Goal: Check status: Check status

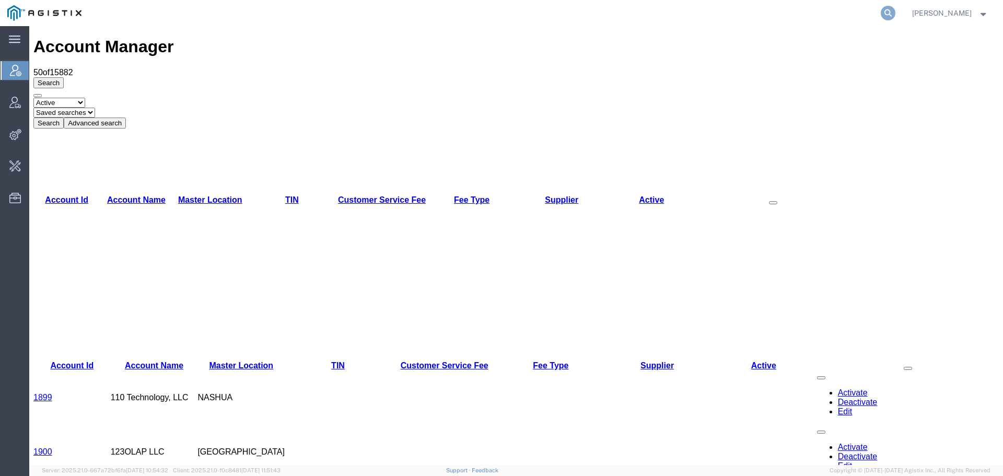
click at [896, 15] on icon at bounding box center [888, 13] width 15 height 15
type input "offline@syneos"
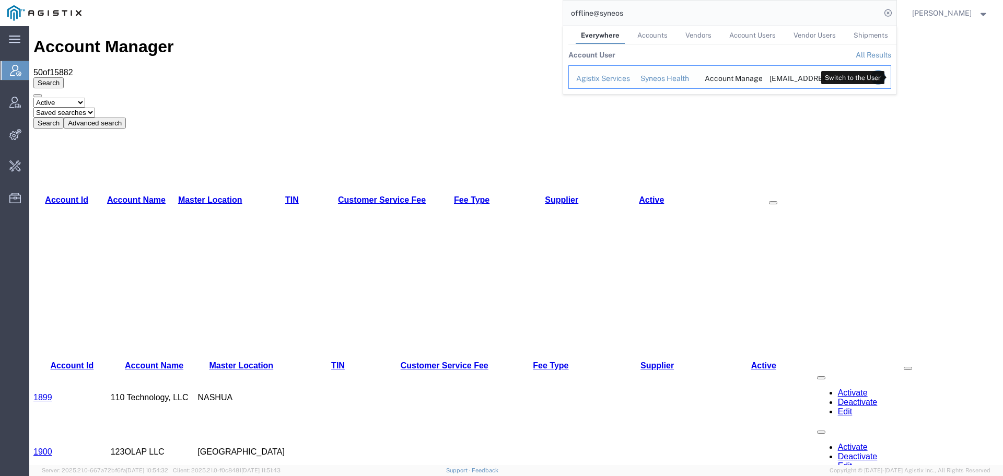
click at [885, 79] on icon "Search Results" at bounding box center [877, 77] width 15 height 15
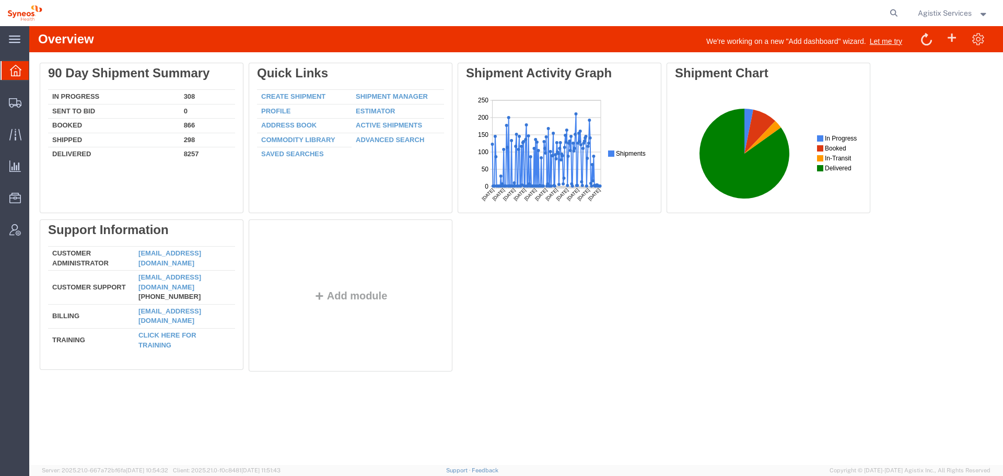
click at [964, 16] on span "Agistix Services" at bounding box center [945, 12] width 54 height 11
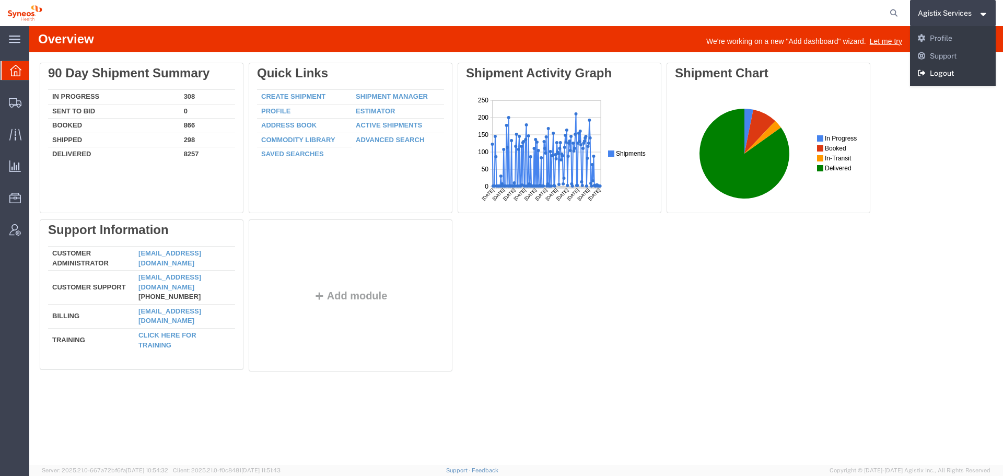
click at [957, 77] on link "Logout" at bounding box center [953, 74] width 86 height 18
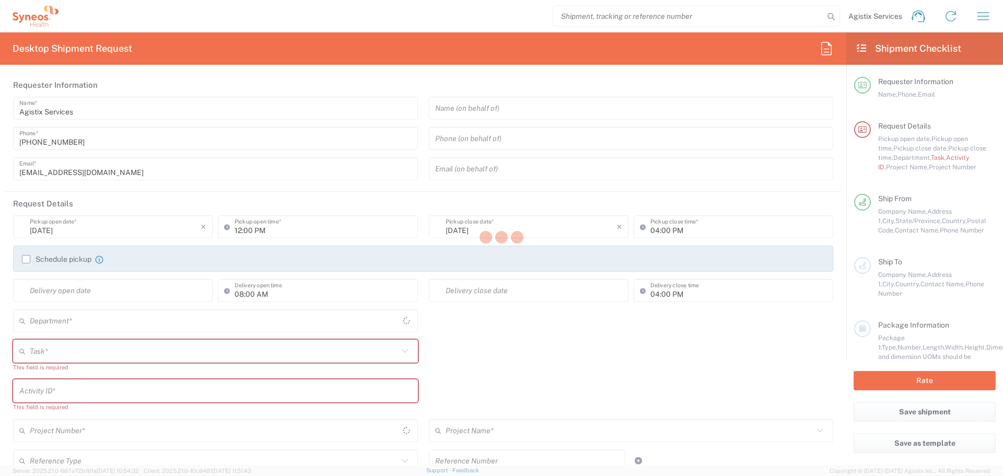
type input "4510"
type input "North Carolina"
type input "United States"
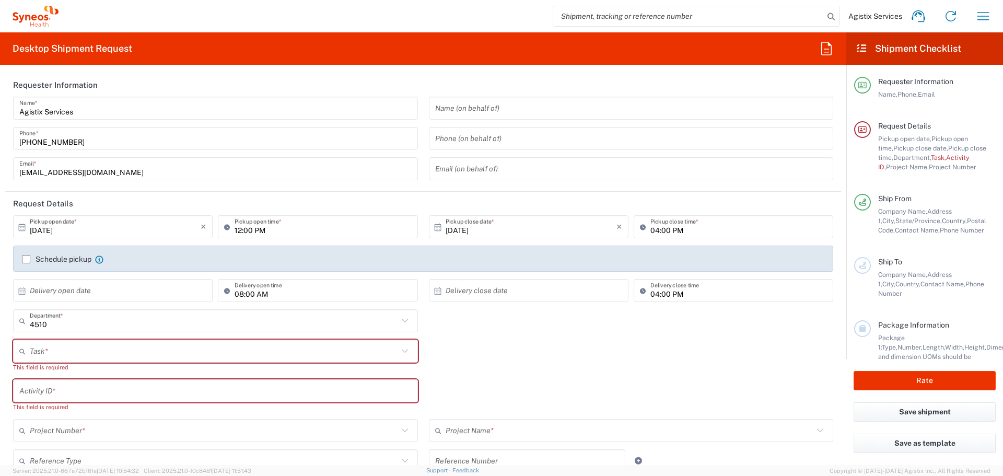
type input "SYNEOS HEALTH LLC Morrisville NC"
click at [254, 322] on input "4510" at bounding box center [214, 321] width 368 height 18
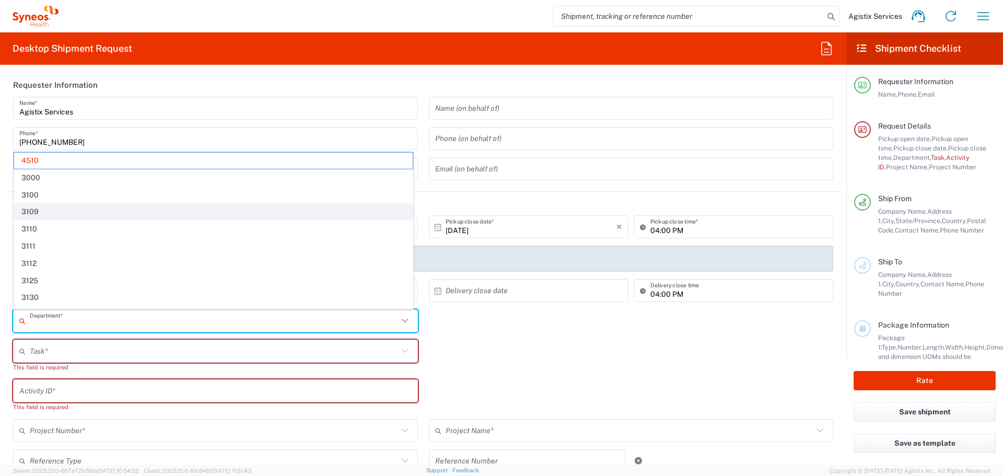
click at [176, 212] on span "3109" at bounding box center [213, 212] width 399 height 16
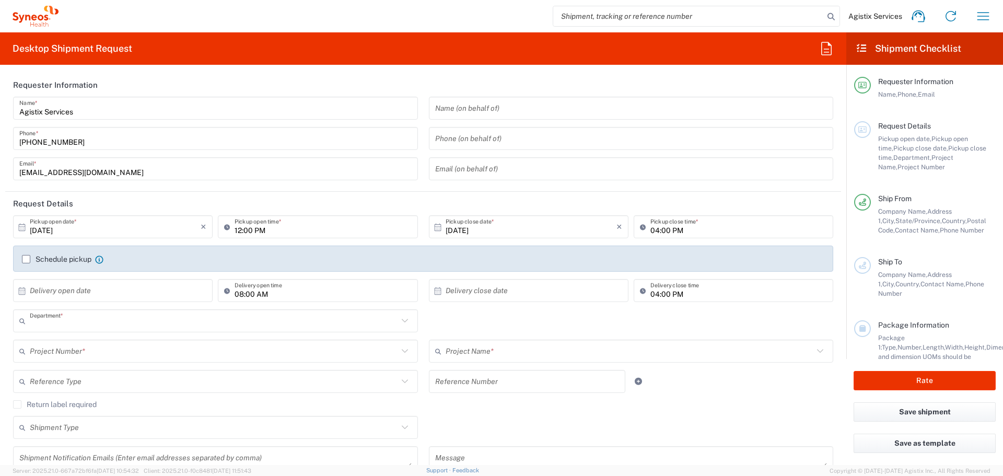
type input "3109"
click at [181, 350] on input "text" at bounding box center [214, 351] width 368 height 18
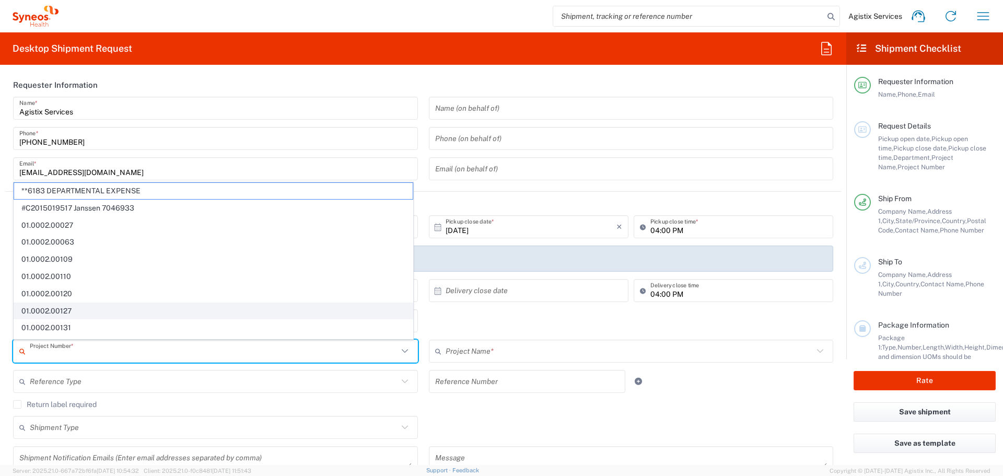
click at [189, 310] on span "01.0002.00127" at bounding box center [213, 311] width 399 height 16
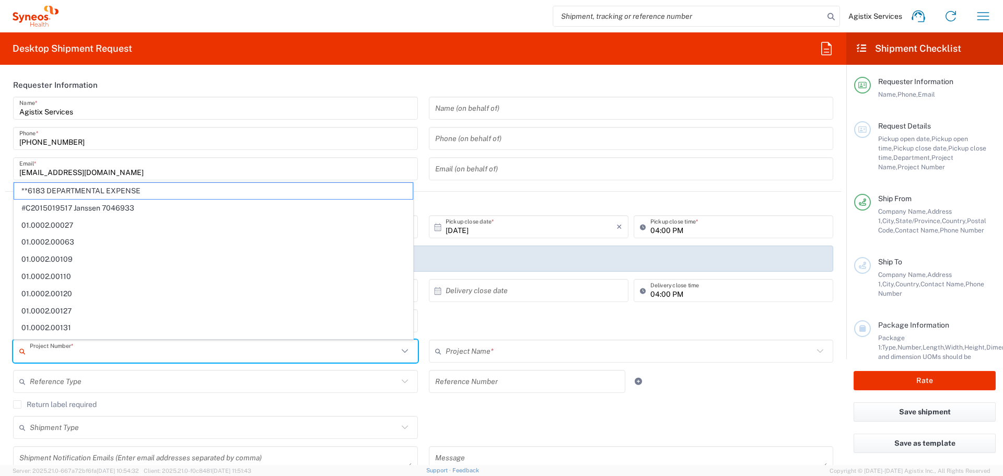
type input "01.0002.00127"
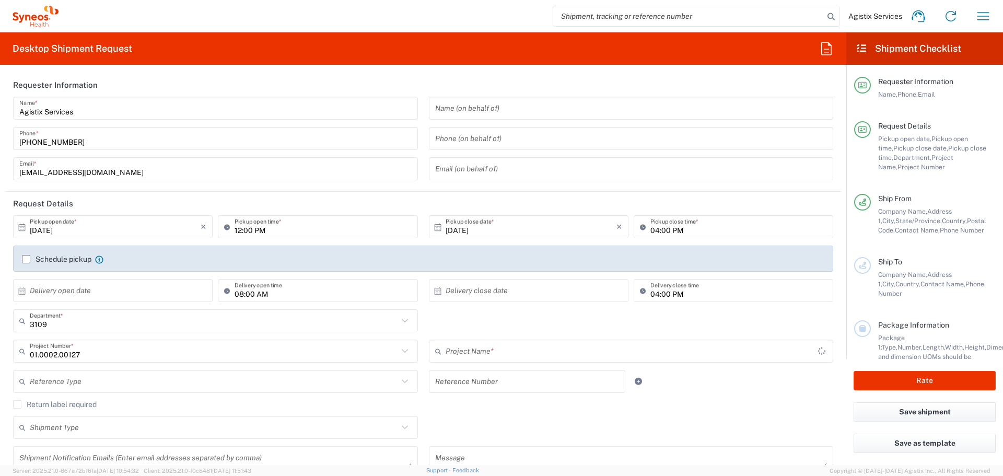
type input "SYNC Involved Audits & Insp"
drag, startPoint x: 494, startPoint y: 364, endPoint x: 494, endPoint y: 355, distance: 8.9
click at [494, 364] on div "SYNC Involved Audits & Insp Project Name * SYNC Involved Audits & Insp (Canada)…" at bounding box center [631, 355] width 416 height 30
click at [263, 376] on input "text" at bounding box center [214, 382] width 368 height 18
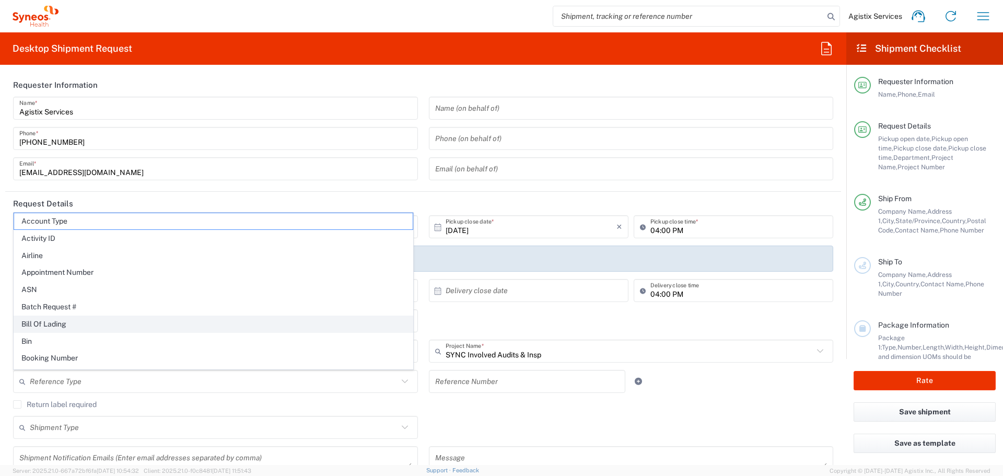
click at [266, 332] on span "Bill Of Lading" at bounding box center [213, 324] width 399 height 16
type input "Bill Of Lading"
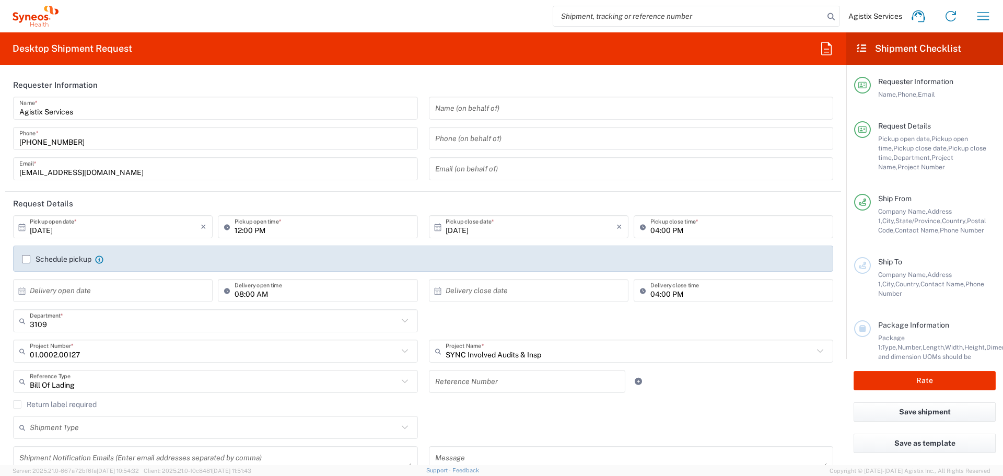
click at [509, 379] on input "text" at bounding box center [527, 382] width 184 height 18
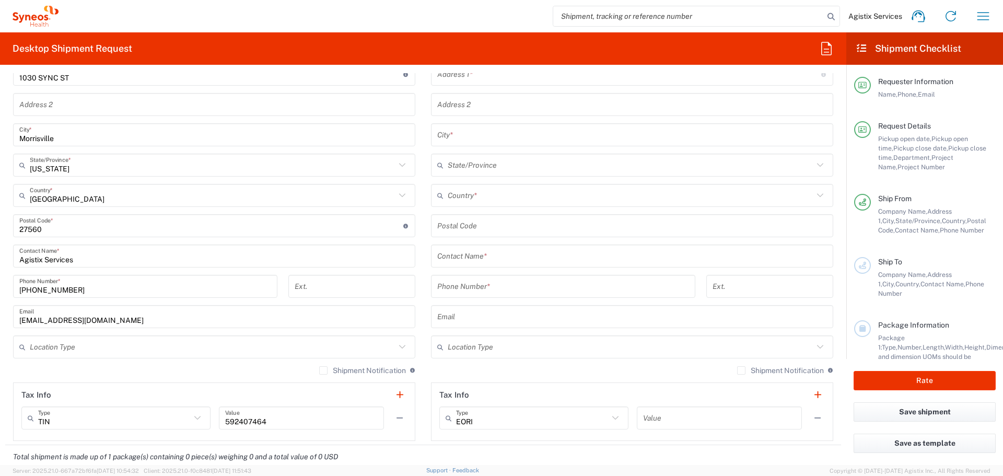
scroll to position [522, 0]
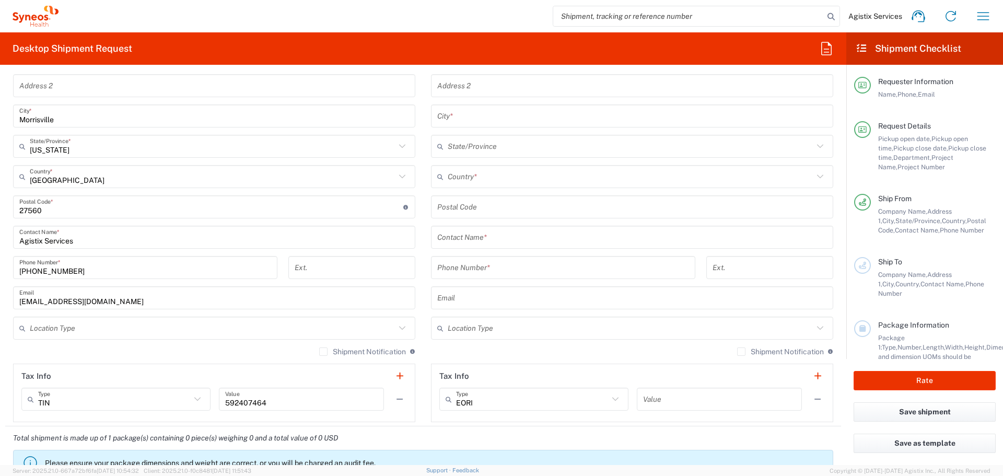
type input "test"
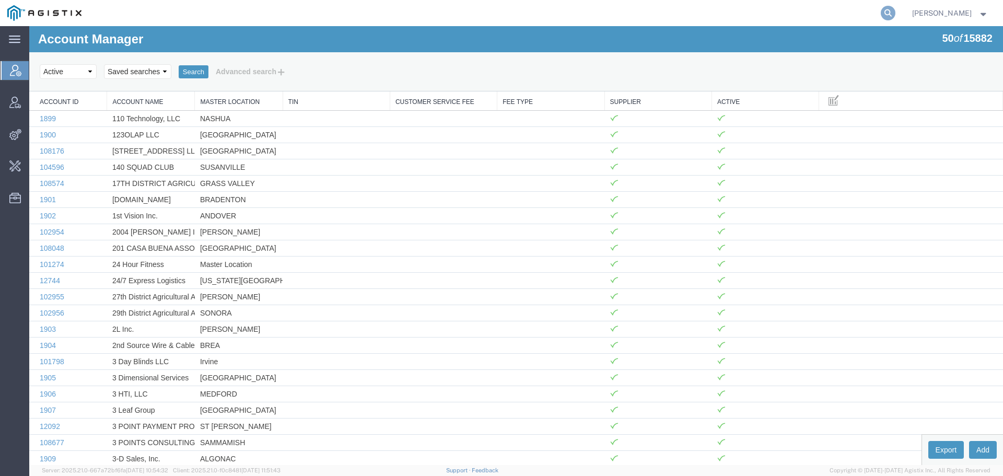
click at [896, 8] on icon at bounding box center [888, 13] width 15 height 15
type input "offline@syneos"
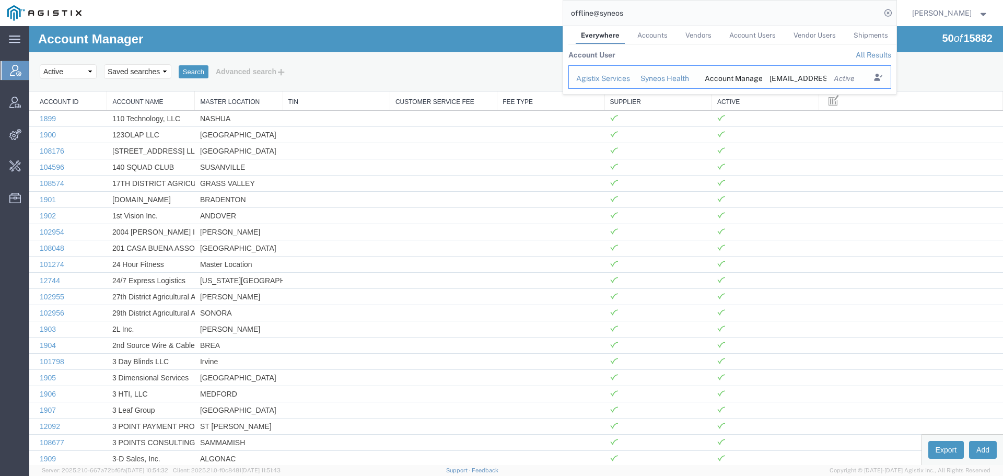
click at [885, 83] on td "Search Results" at bounding box center [878, 77] width 26 height 24
click at [885, 82] on icon "Search Results" at bounding box center [877, 77] width 15 height 15
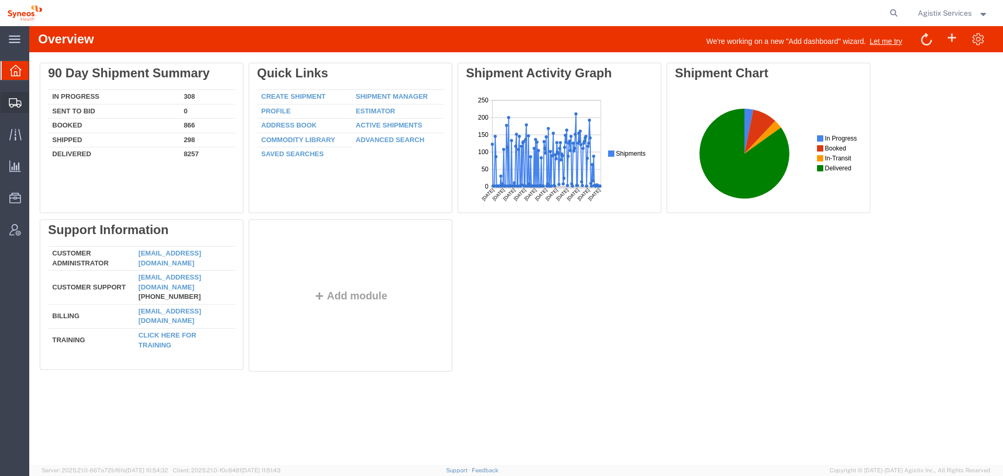
click at [0, 0] on span "Shipment Manager" at bounding box center [0, 0] width 0 height 0
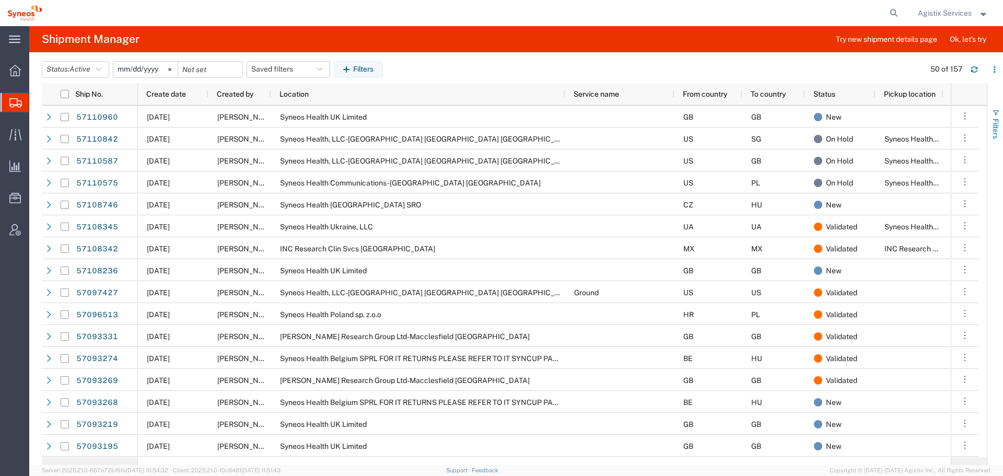
click at [996, 126] on span "Filters" at bounding box center [996, 129] width 8 height 20
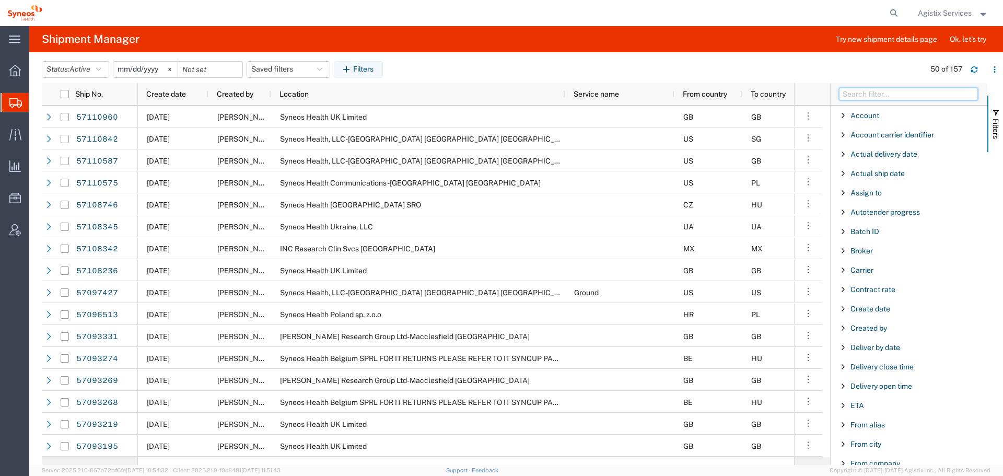
click at [933, 93] on input "Filter Columns Input" at bounding box center [908, 94] width 139 height 13
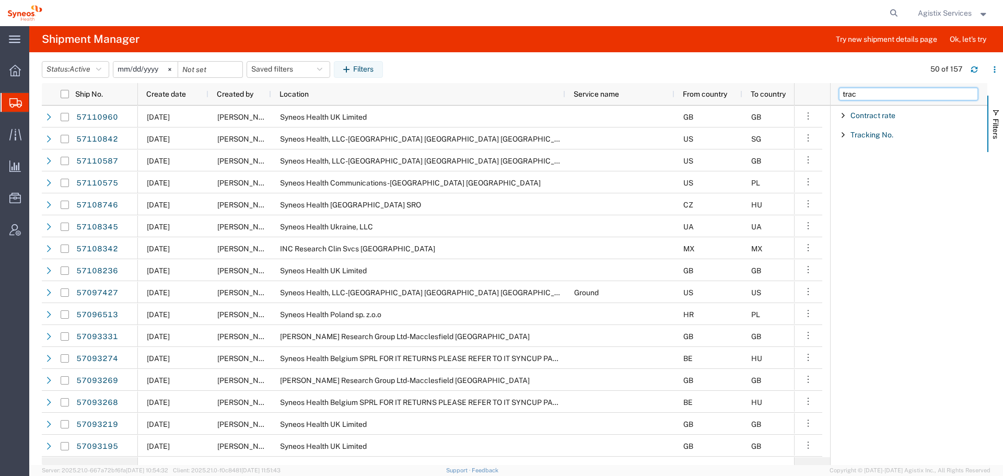
type input "trac"
click at [846, 132] on span "Filter List 2 Filters" at bounding box center [843, 135] width 8 height 8
click at [861, 159] on div "starts with" at bounding box center [910, 161] width 120 height 8
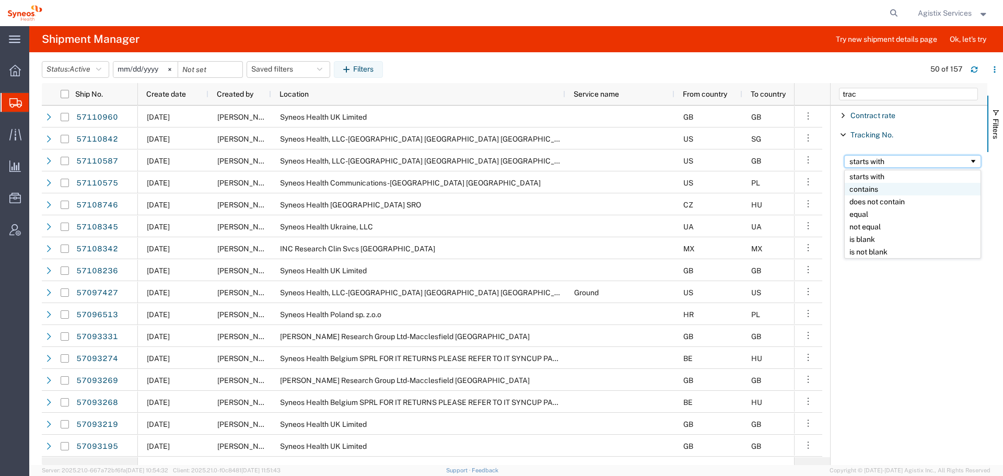
drag, startPoint x: 871, startPoint y: 187, endPoint x: 872, endPoint y: 176, distance: 10.5
click at [873, 174] on input "Filter Value" at bounding box center [912, 178] width 137 height 13
paste input "12486285"
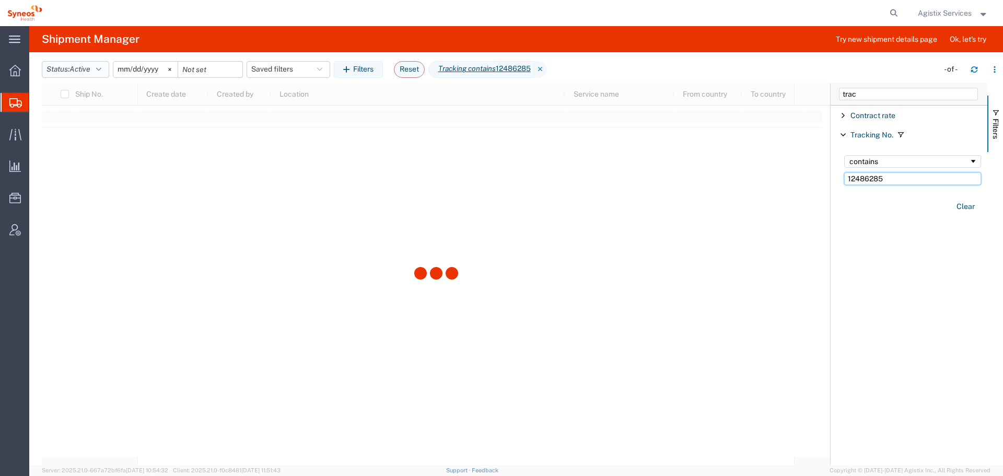
type input "12486285"
click at [71, 70] on button "Status: Active" at bounding box center [75, 69] width 67 height 17
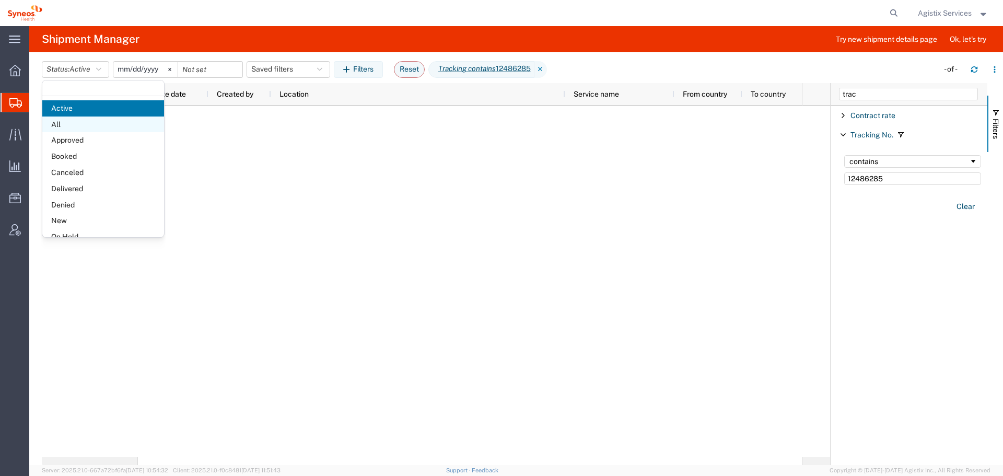
click at [77, 127] on span "All" at bounding box center [103, 125] width 122 height 16
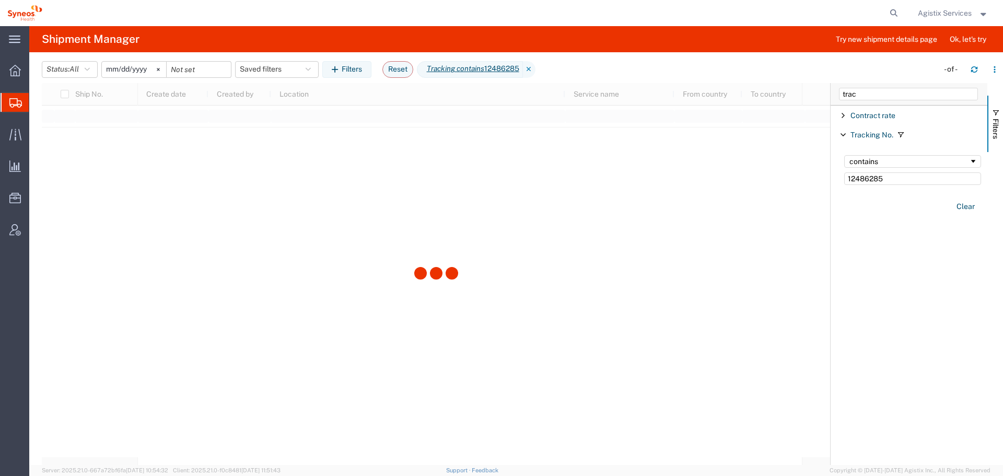
click at [122, 70] on input "[DATE]" at bounding box center [134, 70] width 64 height 16
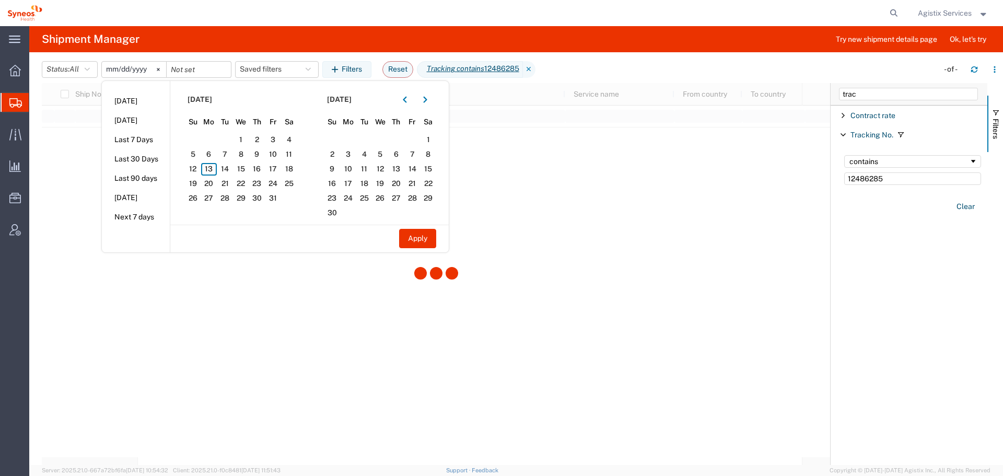
click at [114, 70] on input "[DATE]" at bounding box center [134, 70] width 64 height 16
click at [410, 243] on button "Apply" at bounding box center [417, 238] width 37 height 19
type input "[DATE]"
click at [410, 243] on button "Apply" at bounding box center [417, 238] width 37 height 19
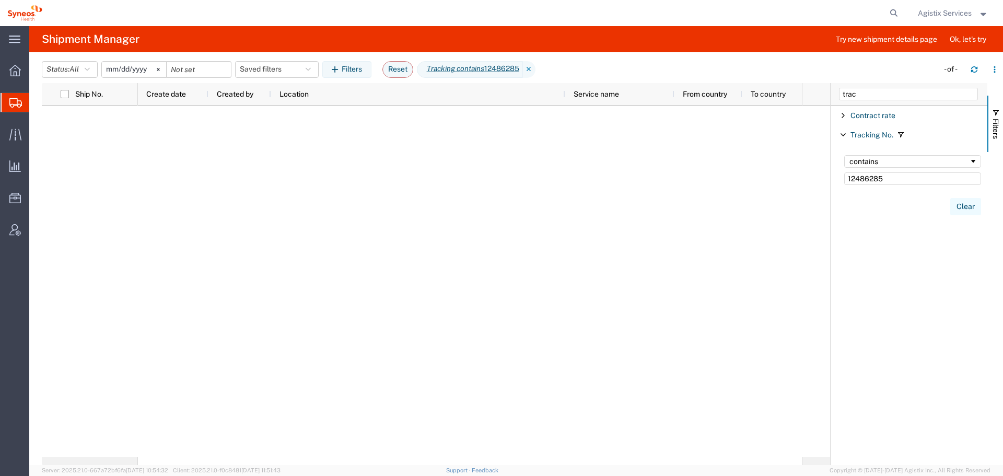
click at [966, 203] on button "Clear" at bounding box center [965, 206] width 31 height 17
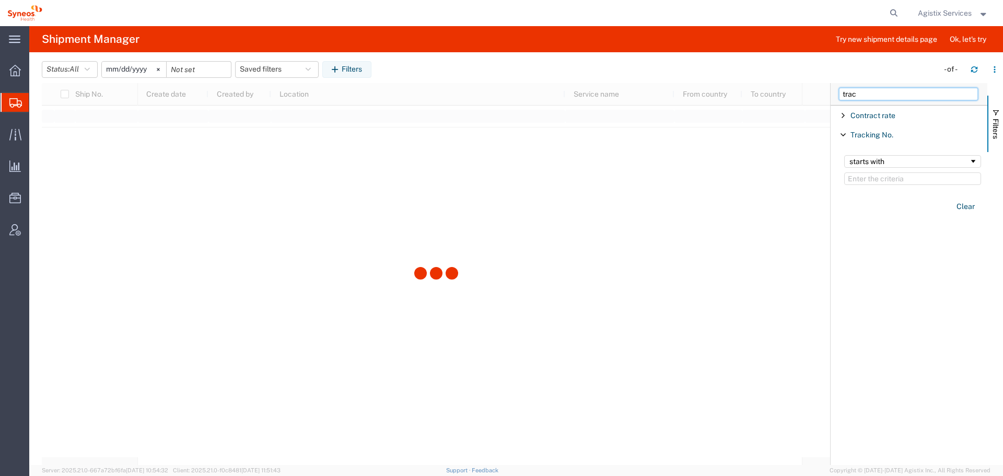
drag, startPoint x: 868, startPoint y: 91, endPoint x: 789, endPoint y: 97, distance: 79.1
click at [789, 97] on div "Ship No. Create date Created by Location Service name From country To country S…" at bounding box center [522, 274] width 961 height 382
type input "carrier"
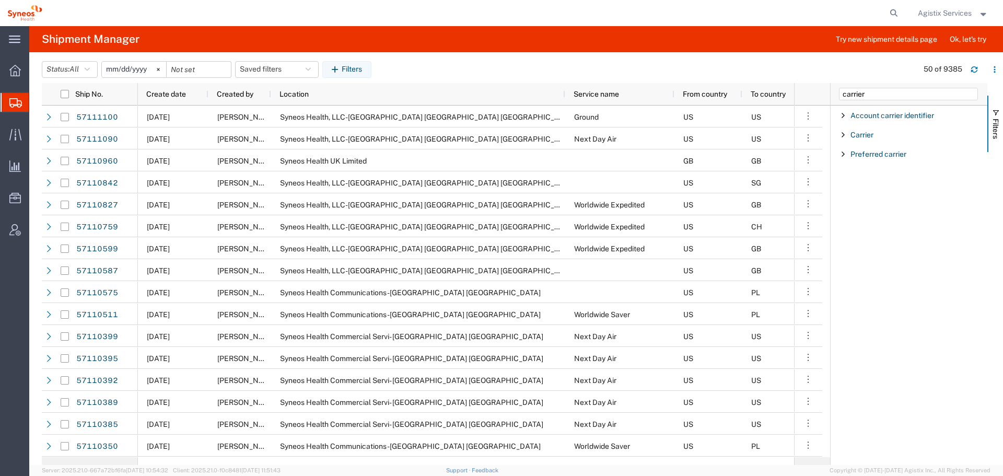
click at [845, 137] on span "Filter List 3 Filters" at bounding box center [843, 135] width 8 height 8
click at [875, 180] on input "Filter Value" at bounding box center [912, 178] width 137 height 13
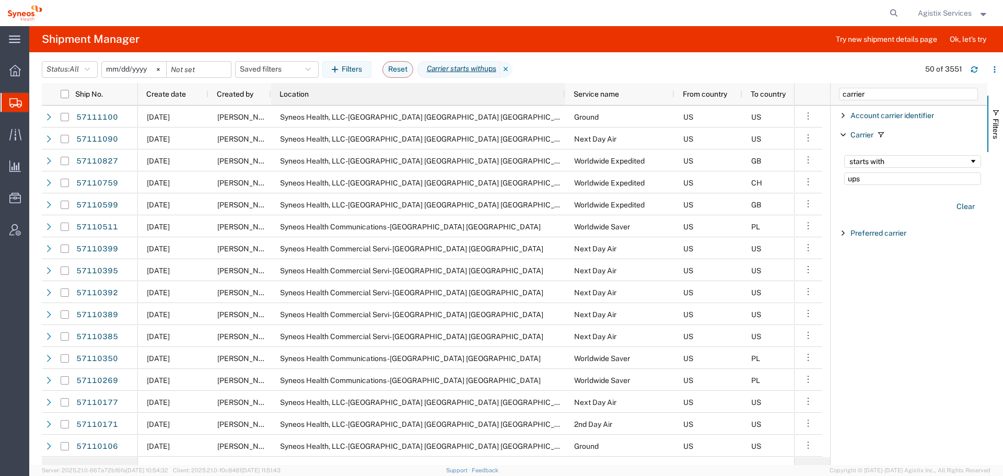
type input "ups"
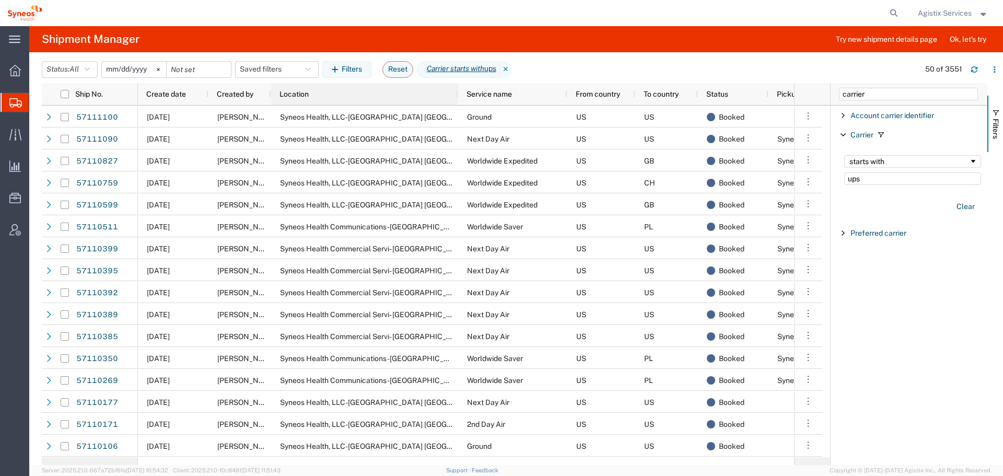
drag, startPoint x: 564, startPoint y: 95, endPoint x: 457, endPoint y: 95, distance: 107.1
click at [457, 95] on div at bounding box center [458, 94] width 4 height 22
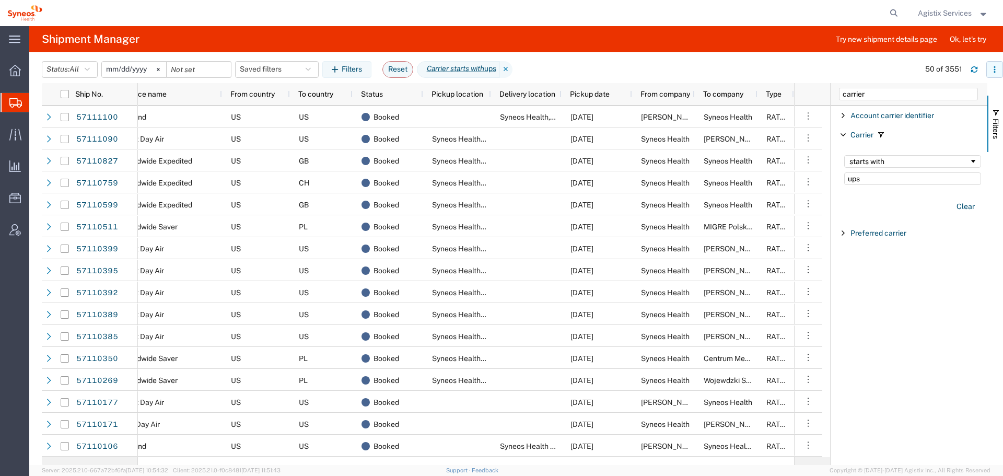
click at [1001, 73] on button "button" at bounding box center [994, 69] width 17 height 17
click at [965, 144] on agx-table-column-manager-action "Manage columns" at bounding box center [941, 139] width 58 height 21
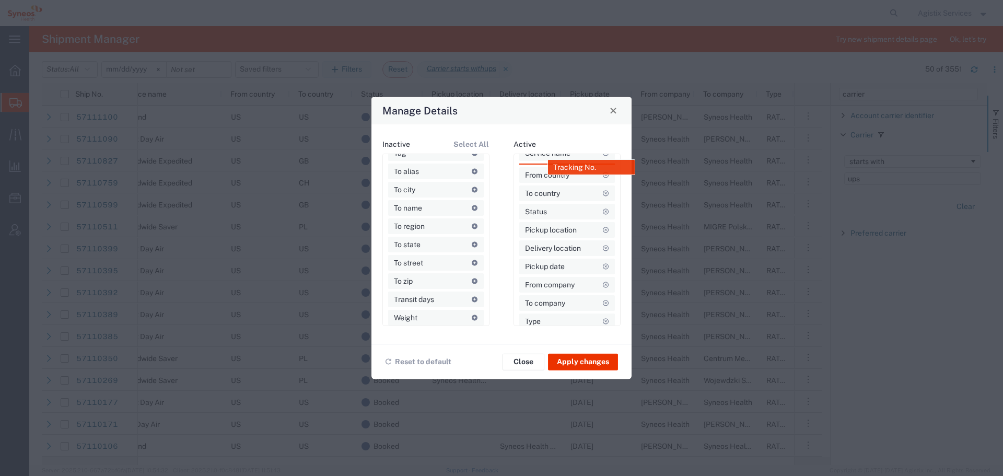
drag, startPoint x: 437, startPoint y: 280, endPoint x: 597, endPoint y: 165, distance: 197.3
drag, startPoint x: 560, startPoint y: 257, endPoint x: 578, endPoint y: 180, distance: 78.8
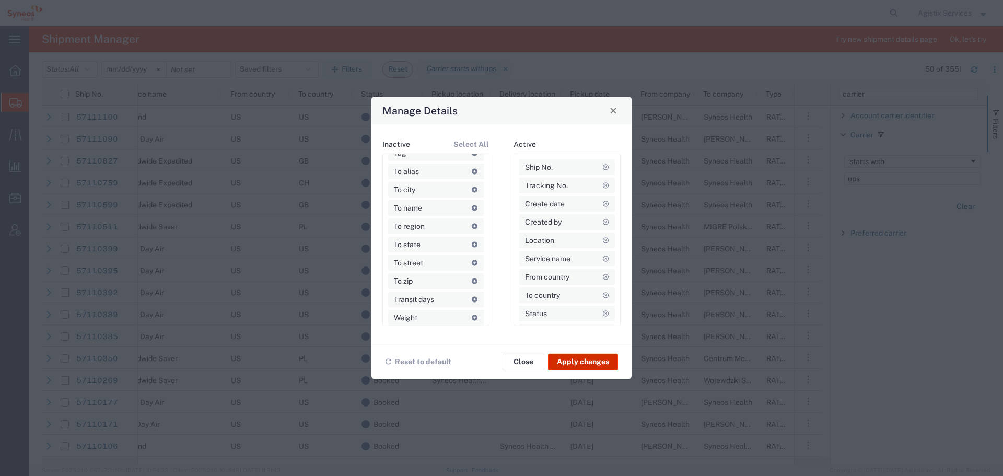
click at [594, 361] on button "Apply changes" at bounding box center [583, 361] width 70 height 17
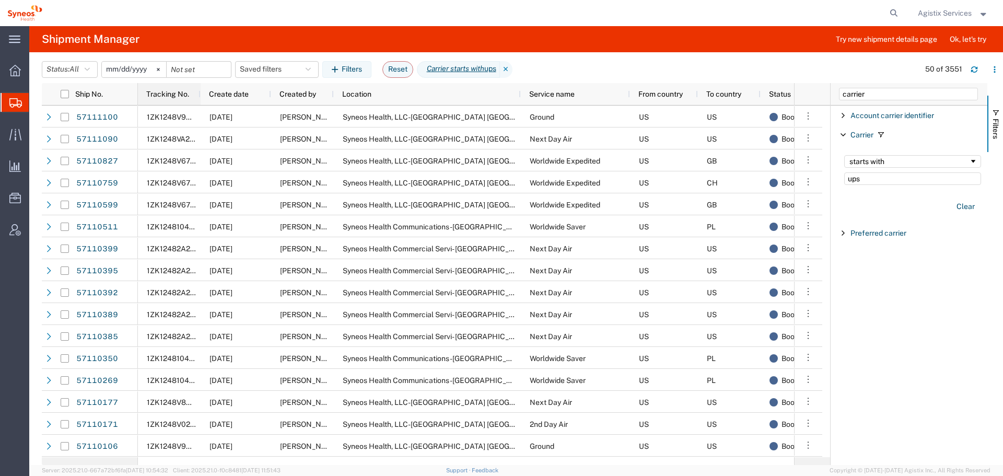
click at [198, 94] on div at bounding box center [200, 94] width 4 height 22
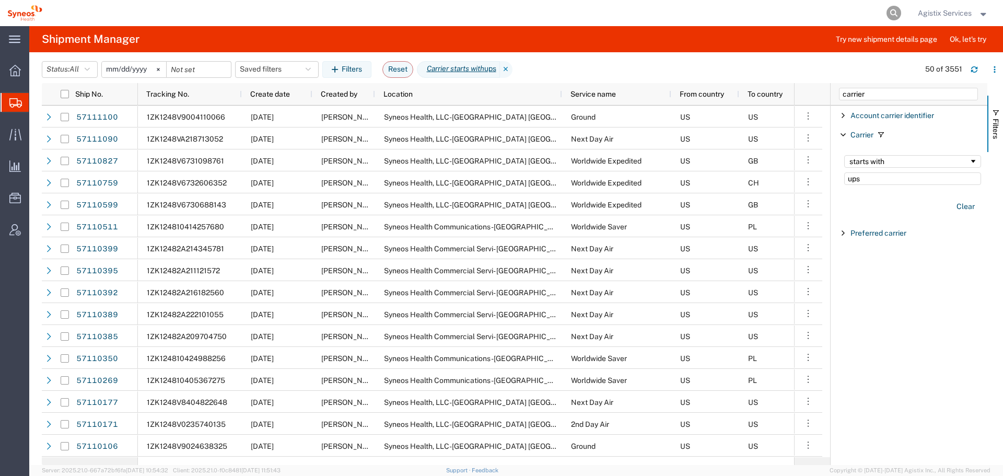
click at [888, 11] on icon at bounding box center [894, 13] width 15 height 15
click at [688, 17] on input "search" at bounding box center [728, 13] width 318 height 25
paste input "1ZK124860336568279"
click at [688, 17] on input "1ZK124860336568279" at bounding box center [728, 13] width 318 height 25
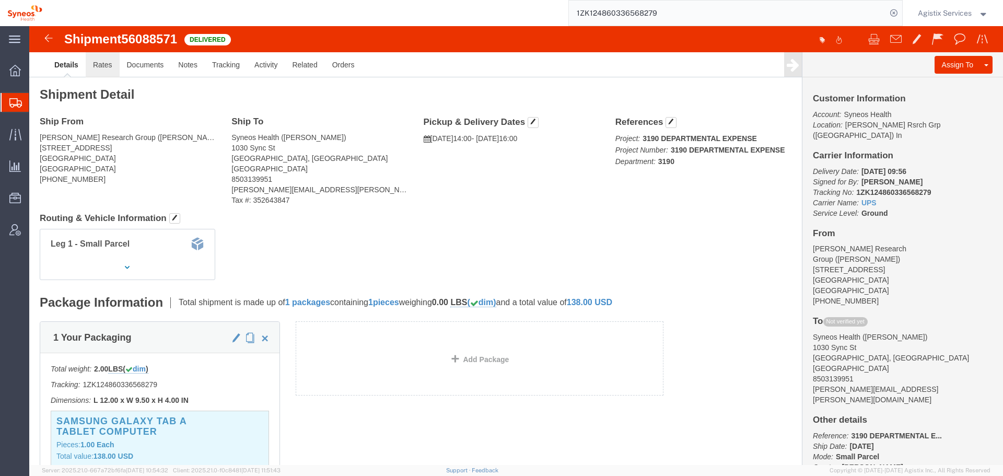
click link "Rates"
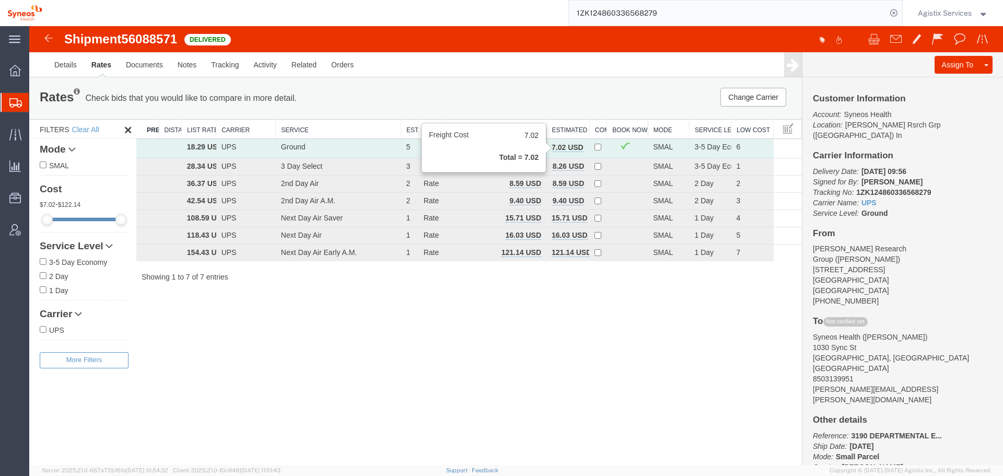
click at [566, 147] on b "7.02 USD" at bounding box center [568, 147] width 32 height 8
click at [276, 69] on link "Activity" at bounding box center [266, 64] width 38 height 25
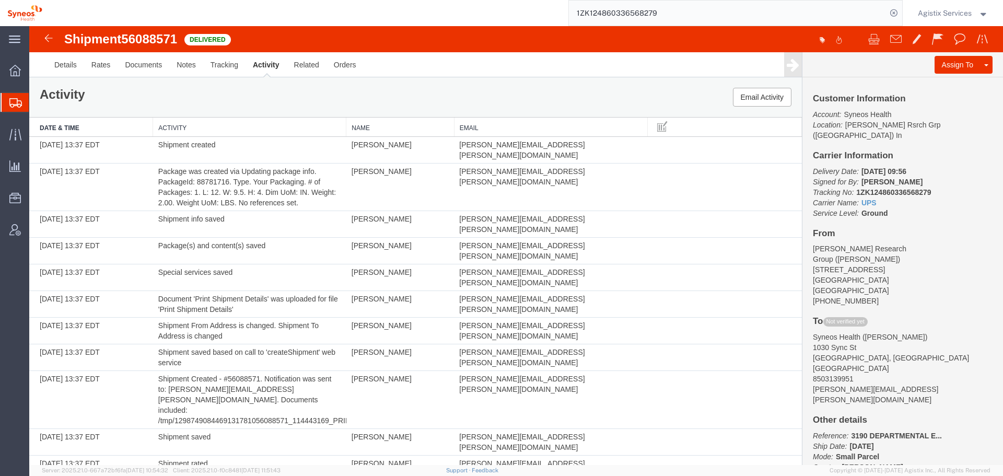
click at [149, 37] on span "56088571" at bounding box center [149, 39] width 56 height 14
copy span "56088571"
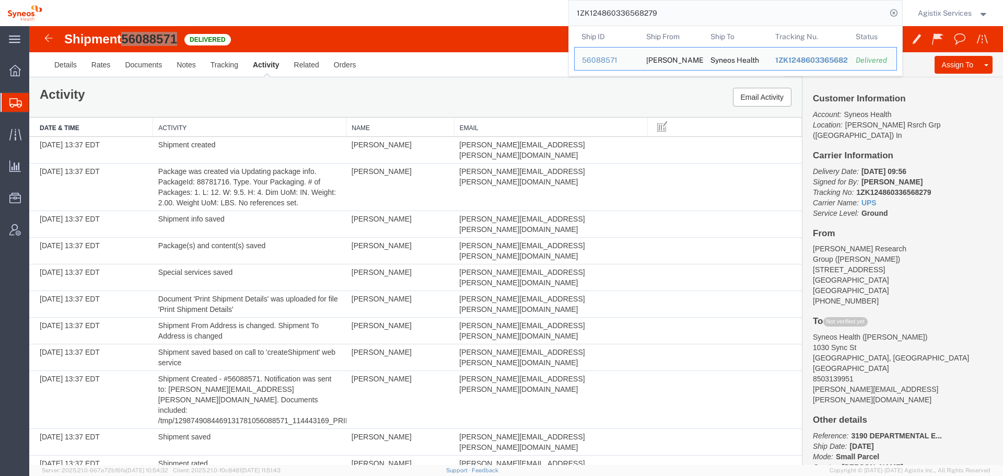
drag, startPoint x: 704, startPoint y: 18, endPoint x: 420, endPoint y: 24, distance: 284.3
click at [420, 24] on div "1ZK124860336568279 Ship ID Ship From Ship To Tracking Nu. Status Ship ID 560885…" at bounding box center [476, 13] width 853 height 26
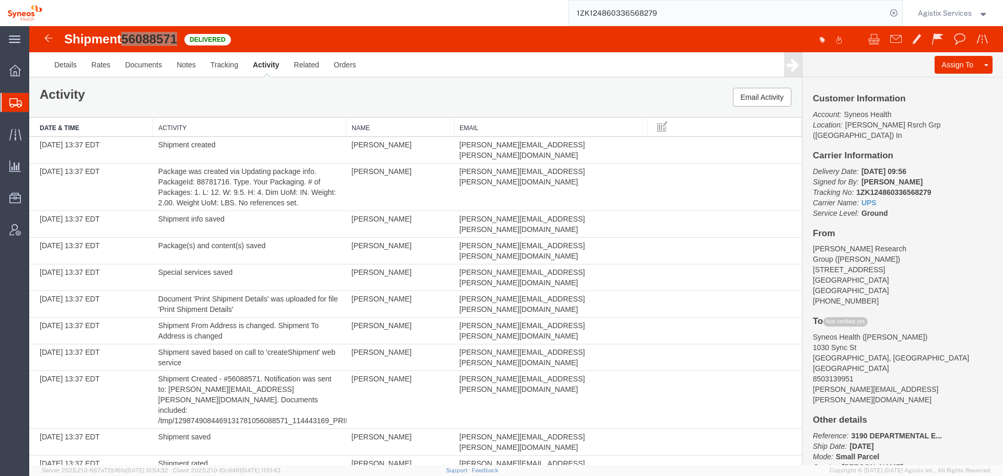
paste input "1324944080"
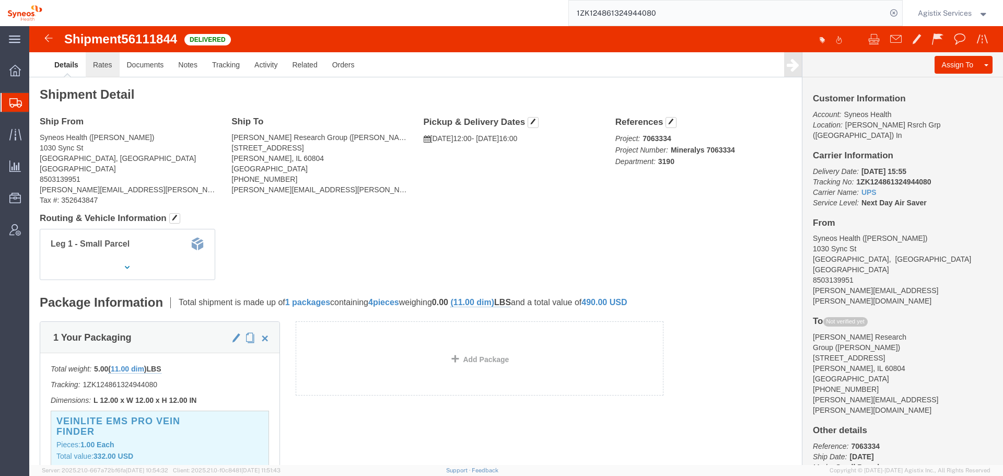
click link "Rates"
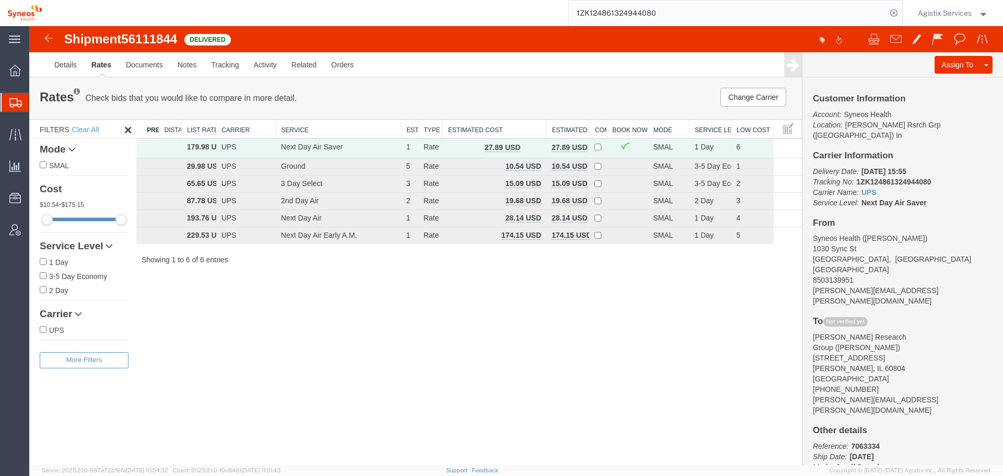
click at [172, 42] on span "56111844" at bounding box center [149, 39] width 56 height 14
click at [172, 41] on span "56111844" at bounding box center [149, 39] width 56 height 14
copy span "56111844"
click at [625, 8] on input "1ZK124861324944080" at bounding box center [728, 13] width 318 height 25
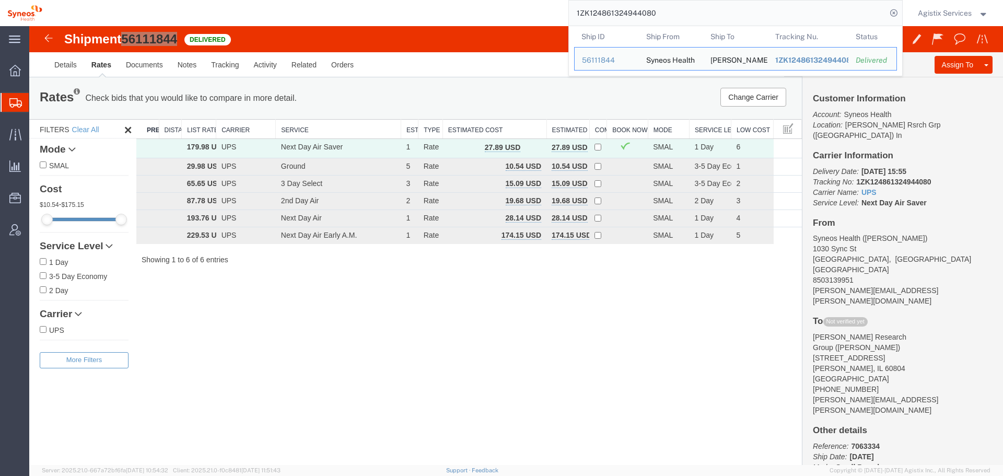
click at [626, 8] on input "1ZK124861324944080" at bounding box center [728, 13] width 318 height 25
paste input "0107304521"
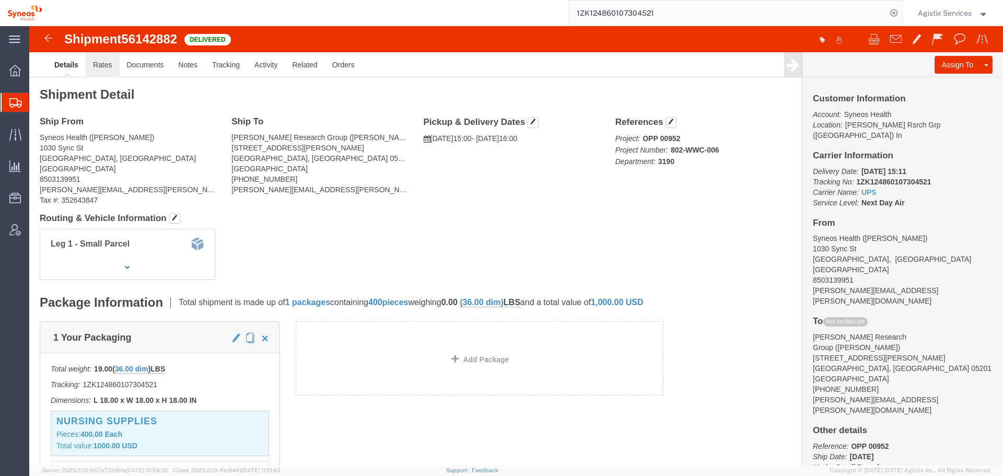
click link "Rates"
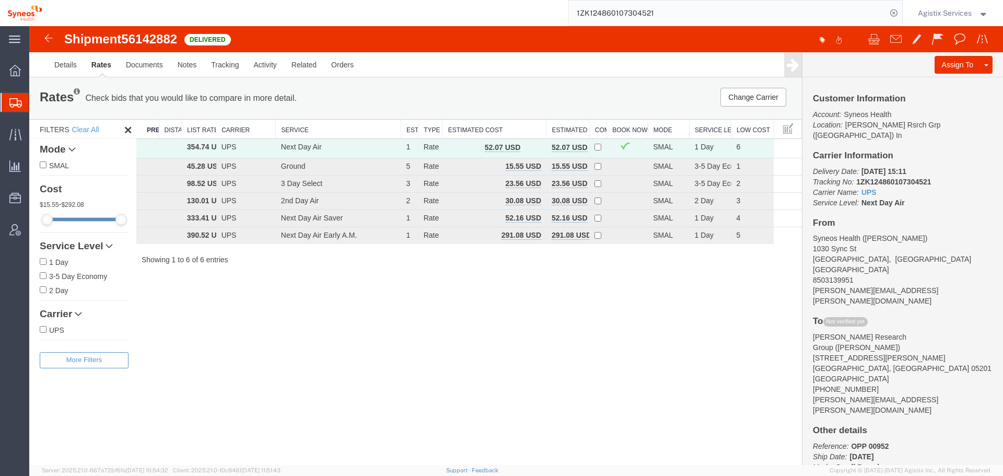
click at [637, 12] on input "1ZK124860107304521" at bounding box center [728, 13] width 318 height 25
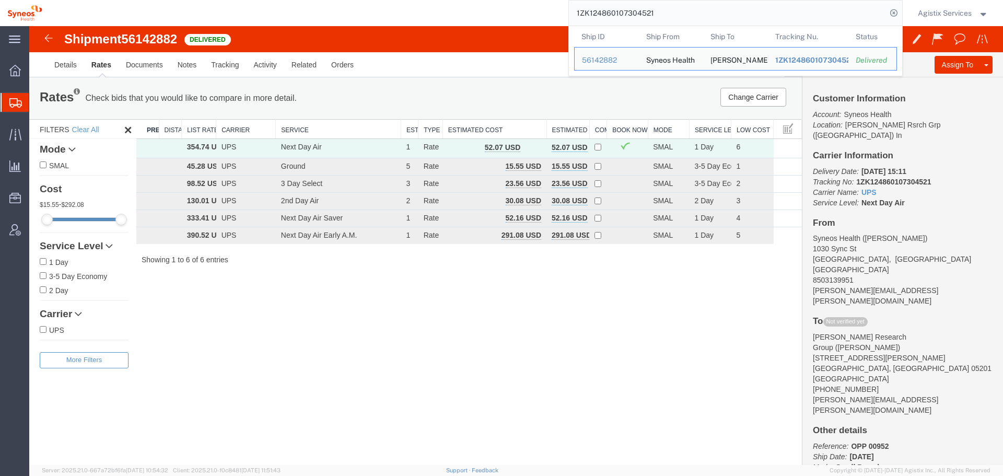
click at [637, 12] on input "1ZK124860107304521" at bounding box center [728, 13] width 318 height 25
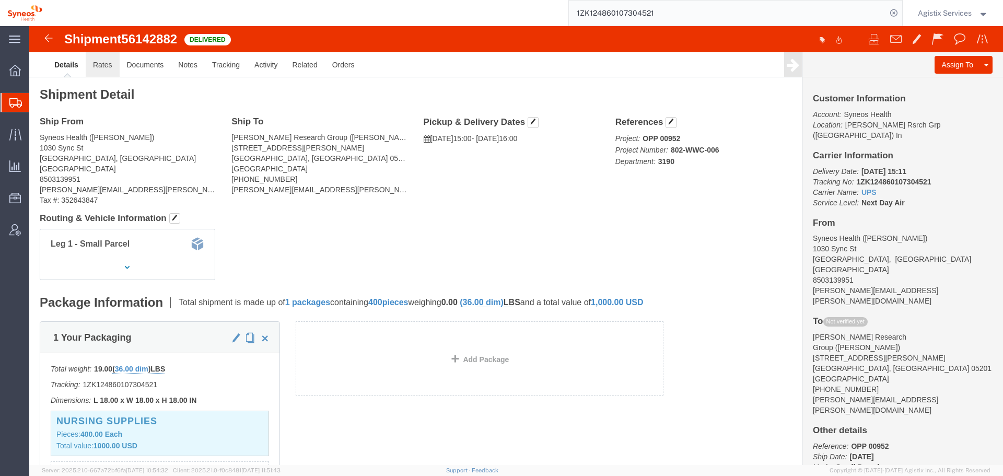
click link "Rates"
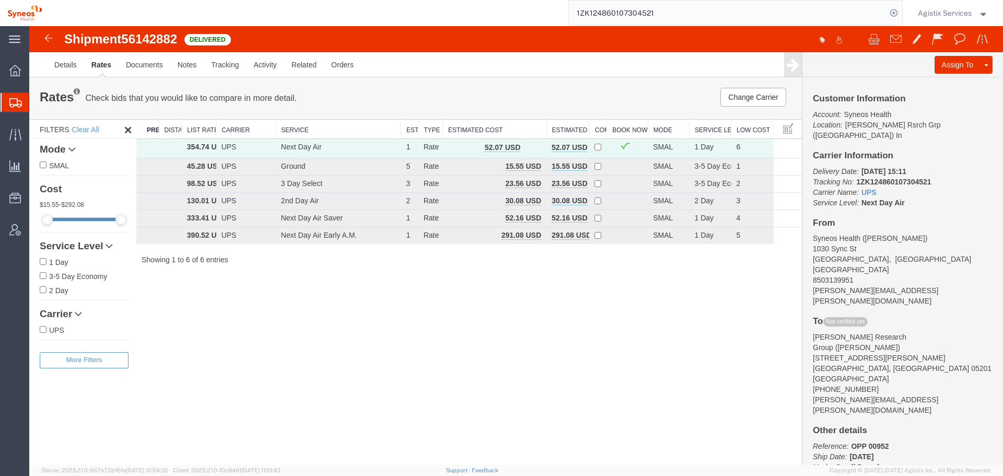
click at [623, 9] on input "1ZK124860107304521" at bounding box center [728, 13] width 318 height 25
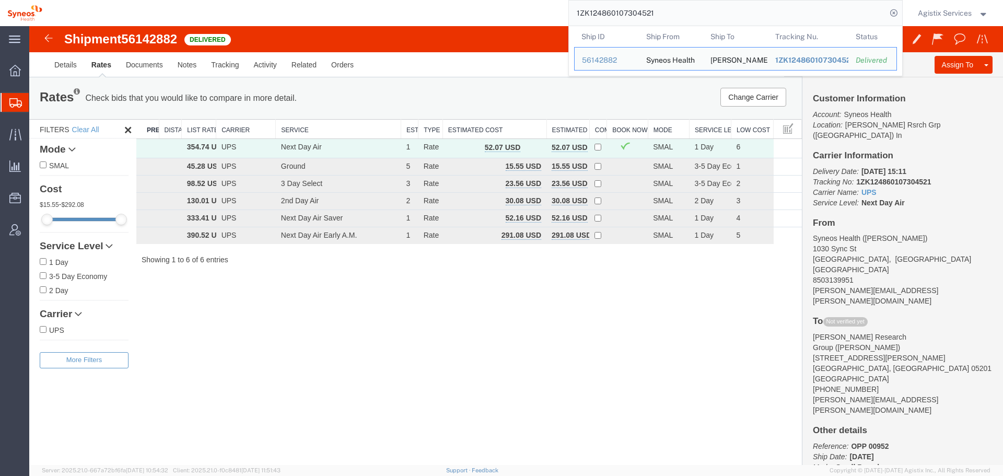
paste input "1058910"
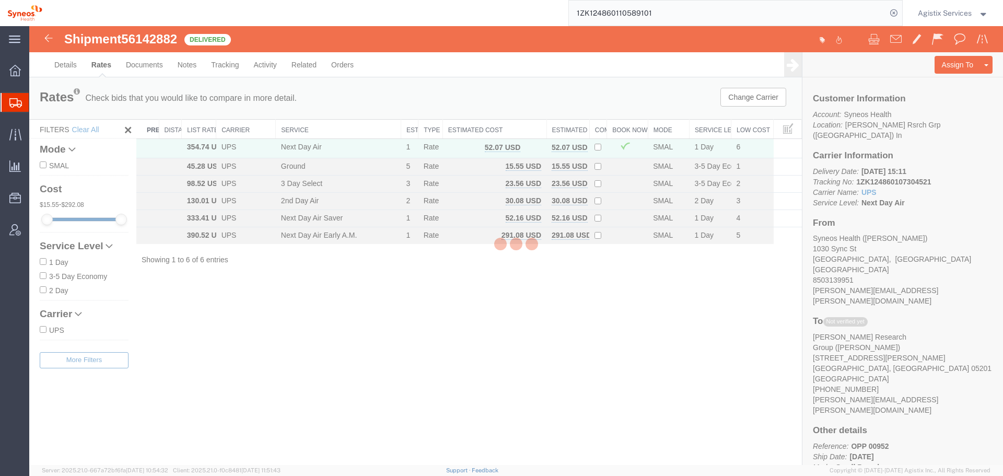
click at [623, 9] on input "1ZK124860110589101" at bounding box center [728, 13] width 318 height 25
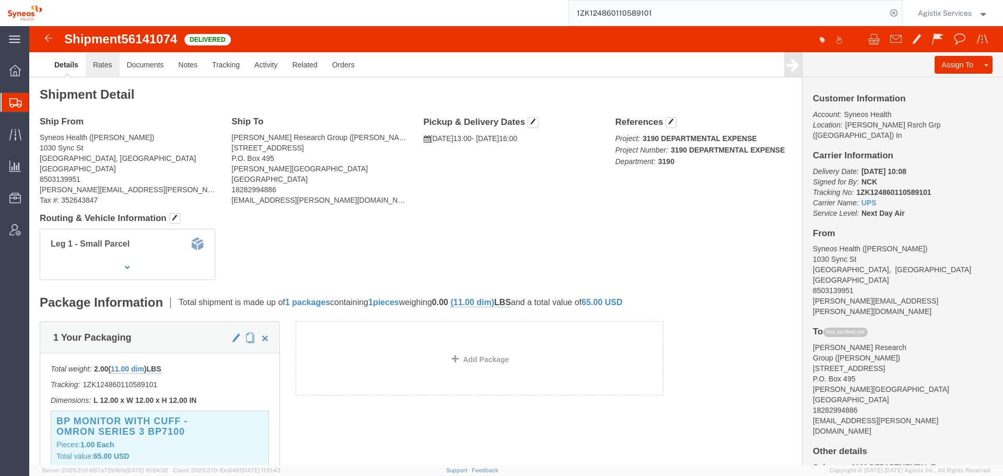
click link "Rates"
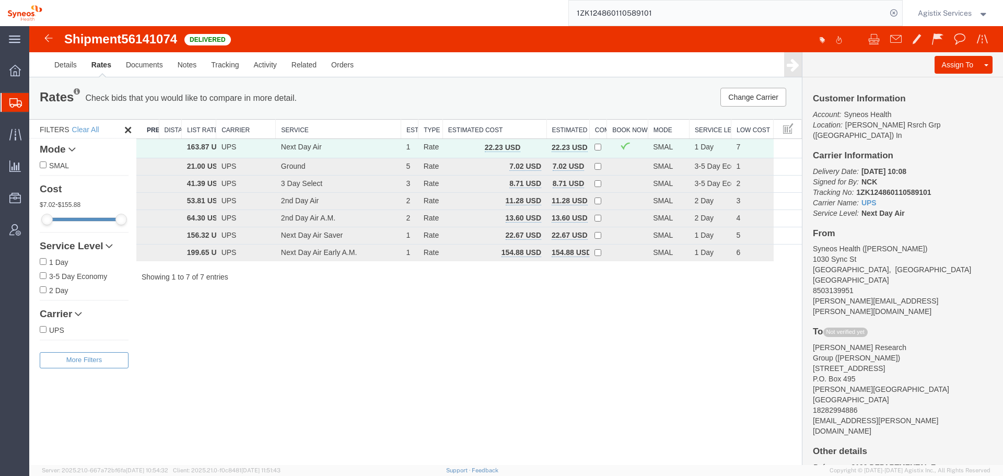
click at [603, 12] on input "1ZK124860110589101" at bounding box center [728, 13] width 318 height 25
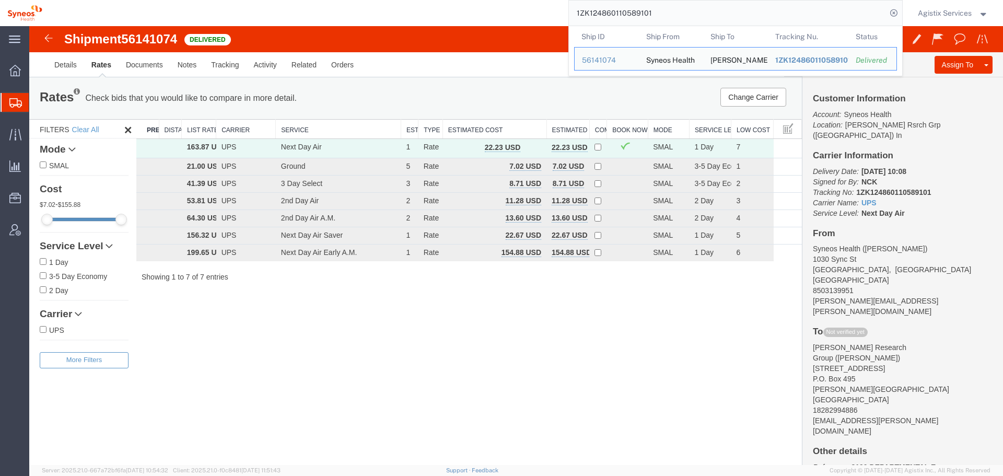
click at [603, 12] on input "1ZK124860110589101" at bounding box center [728, 13] width 318 height 25
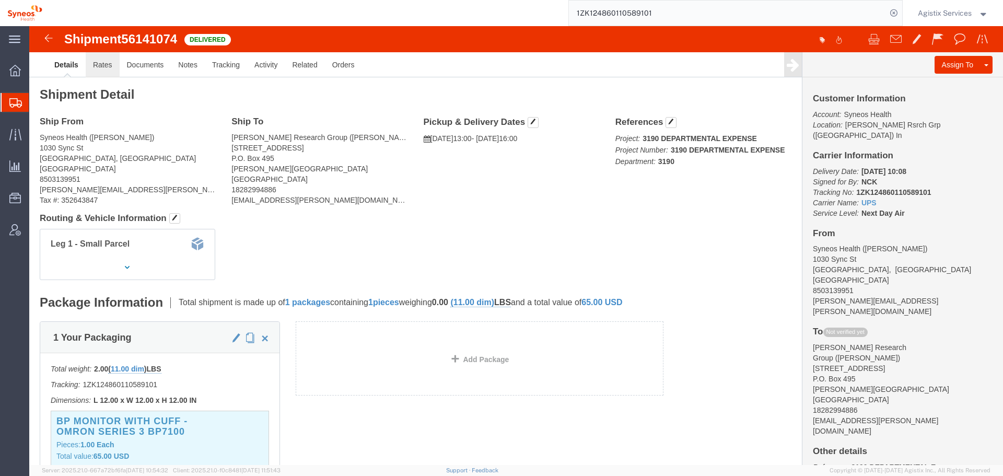
click link "Rates"
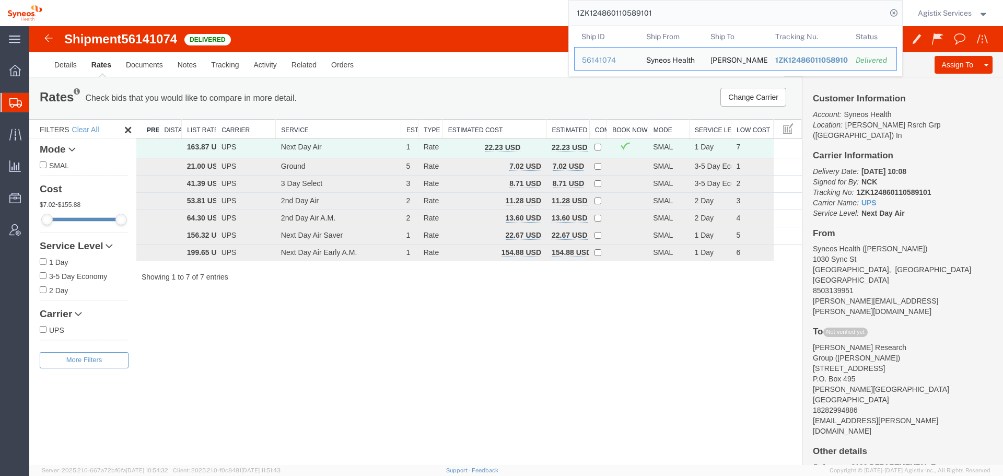
click at [594, 8] on input "1ZK124860110589101" at bounding box center [728, 13] width 318 height 25
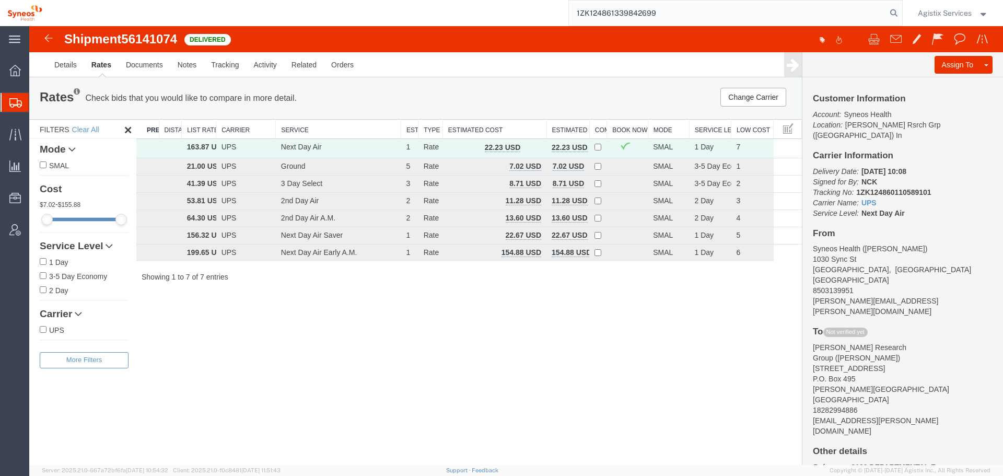
type input "1ZK124861339842699"
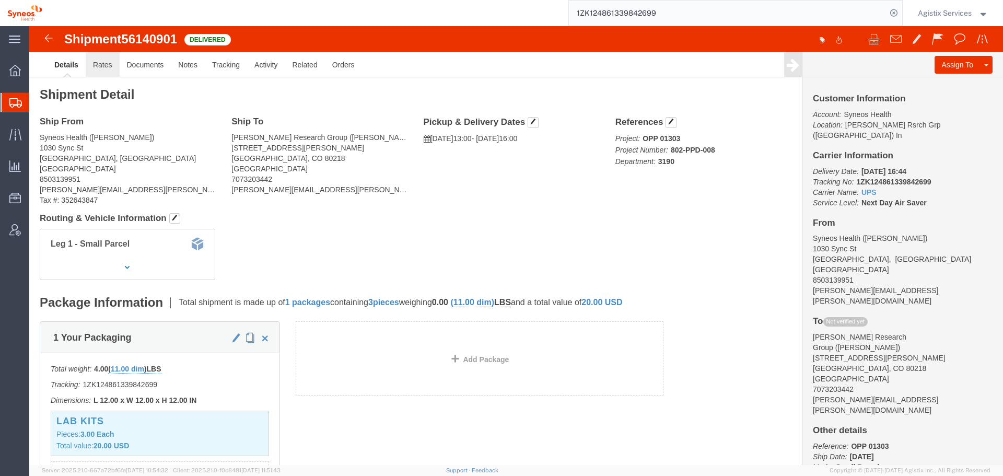
click link "Rates"
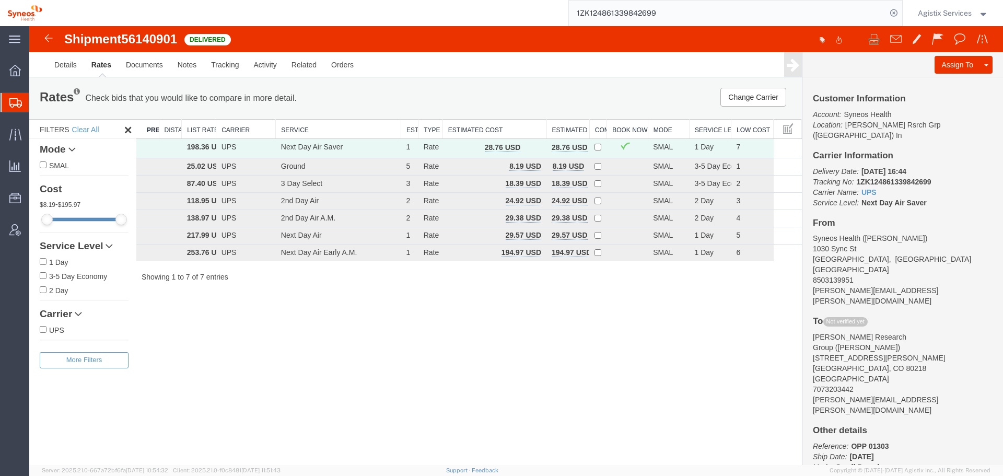
click at [165, 34] on span "56140901" at bounding box center [149, 39] width 56 height 14
copy span "56140901"
click at [530, 150] on span "button" at bounding box center [532, 147] width 6 height 7
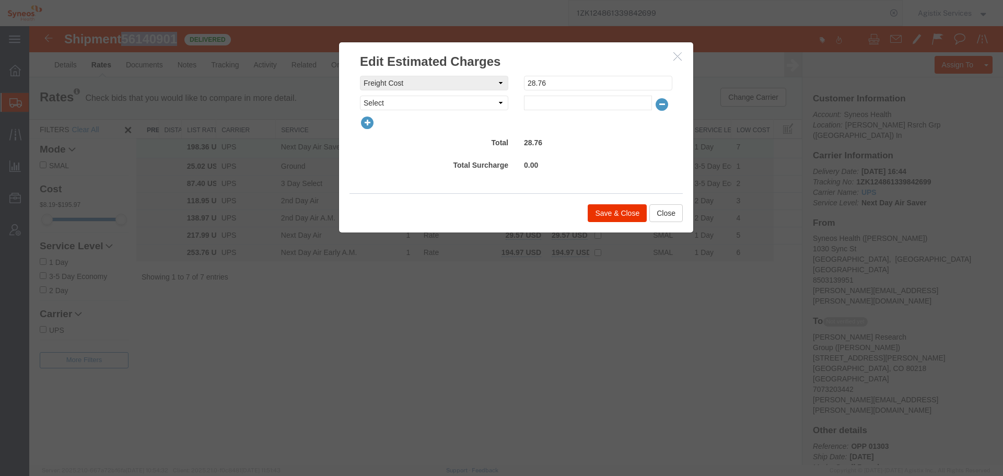
click at [678, 57] on icon "button" at bounding box center [677, 56] width 8 height 9
